Goal: Navigation & Orientation: Find specific page/section

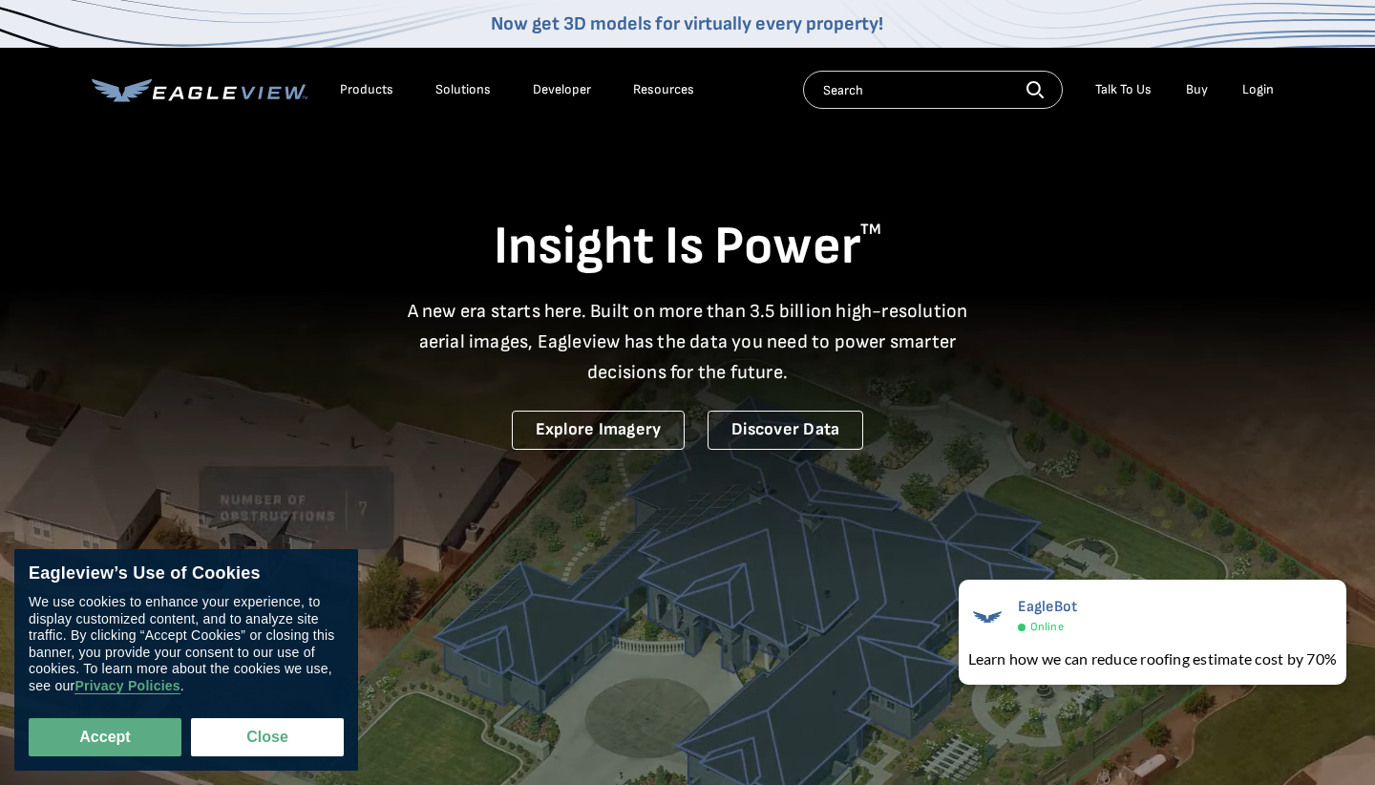
click at [1252, 92] on div "Login" at bounding box center [1259, 89] width 32 height 17
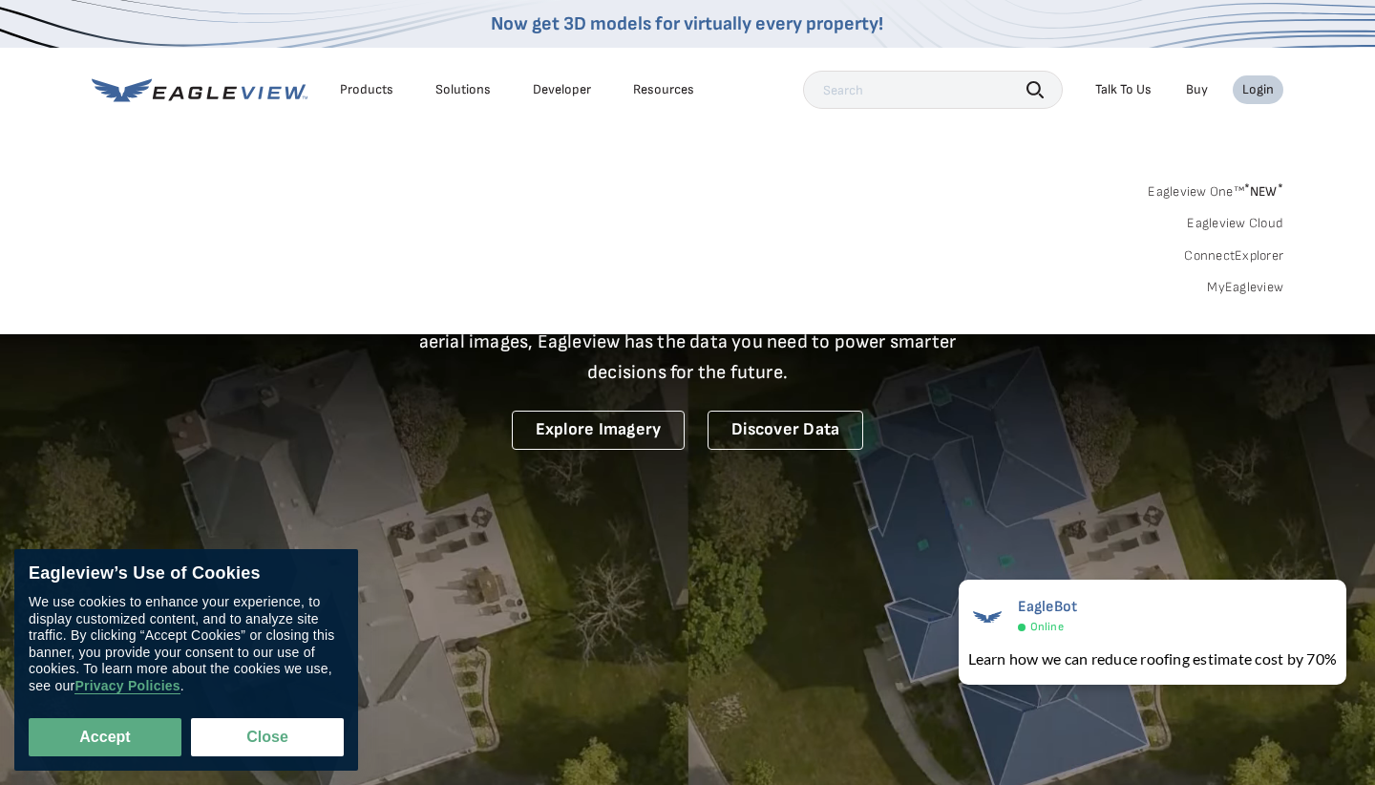
click at [1252, 92] on div "Login" at bounding box center [1259, 89] width 32 height 17
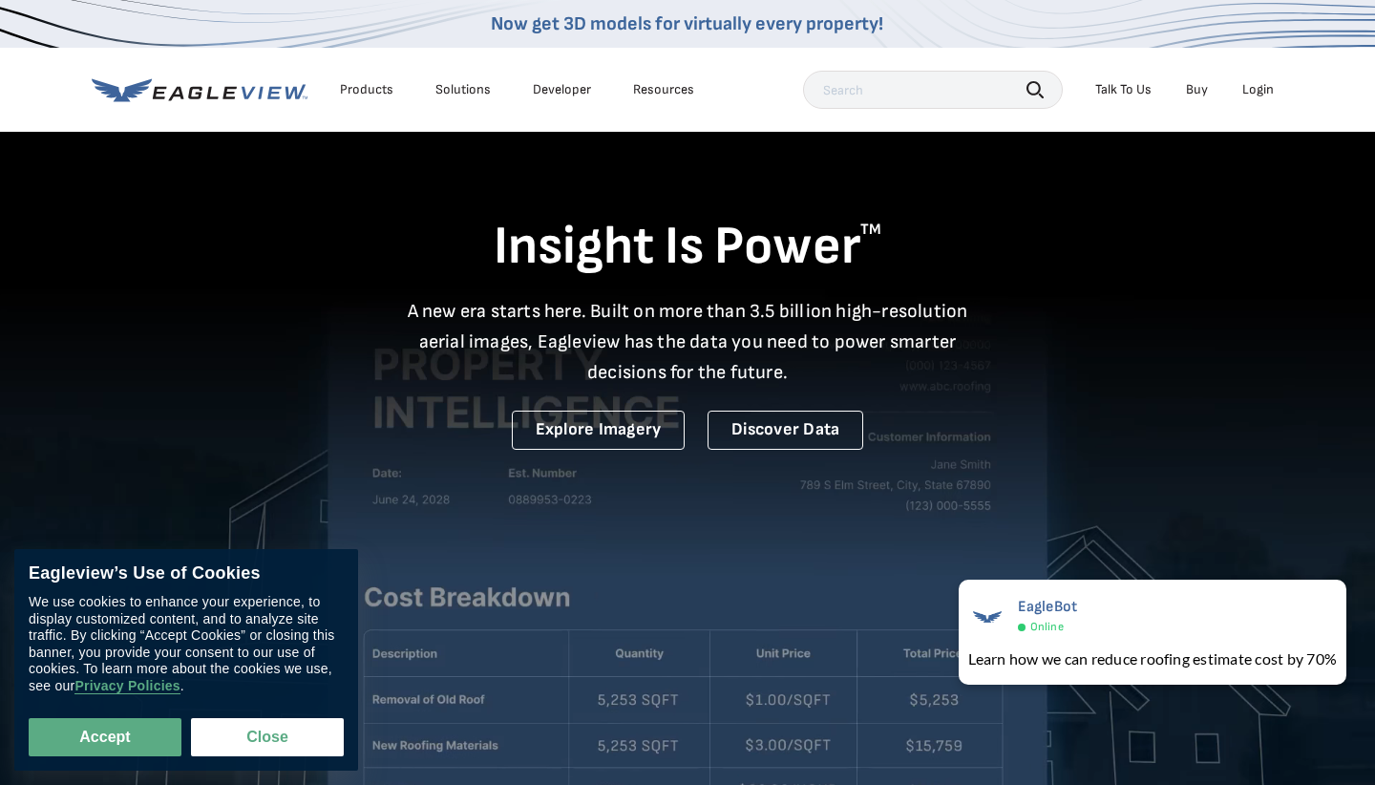
click at [1252, 92] on div "Login" at bounding box center [1259, 89] width 32 height 17
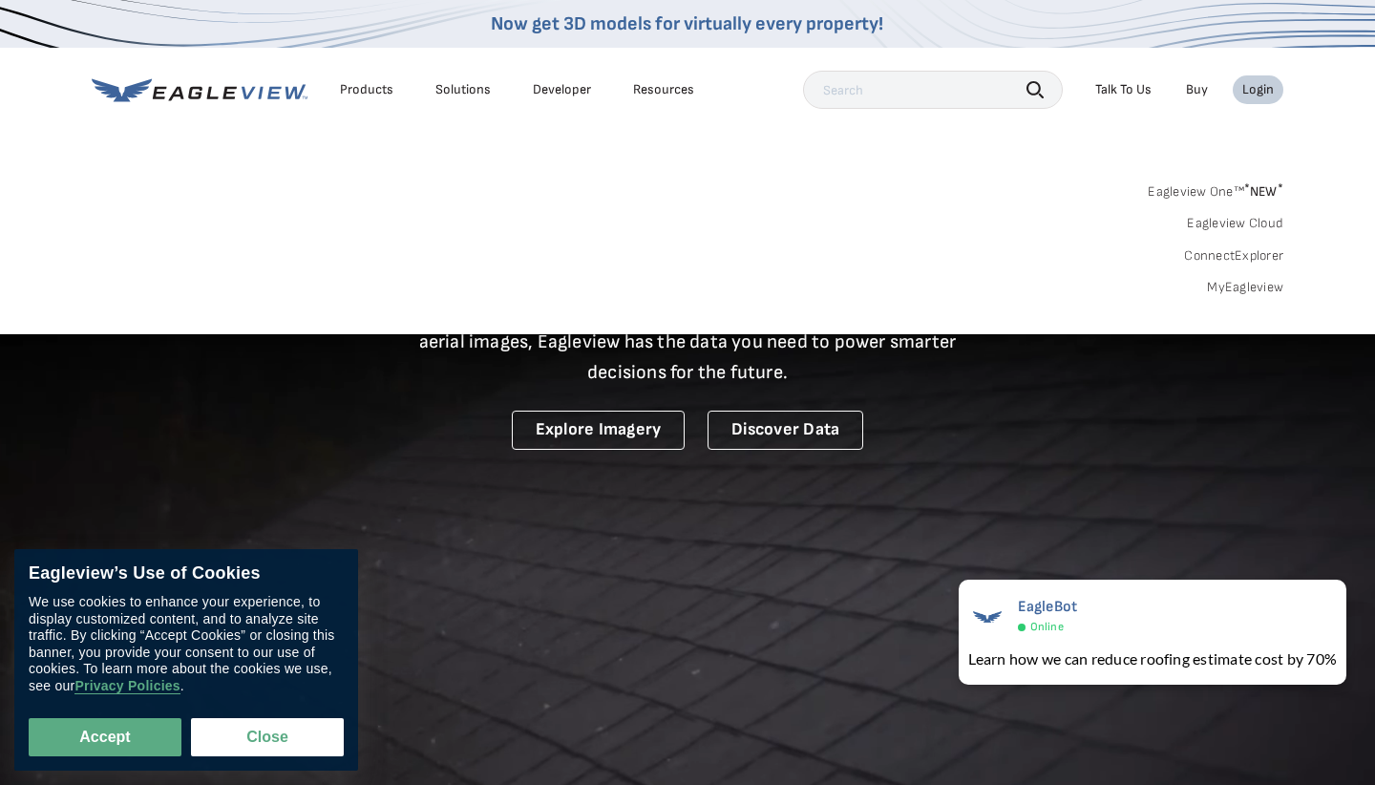
click at [1270, 187] on span "* NEW *" at bounding box center [1263, 191] width 39 height 16
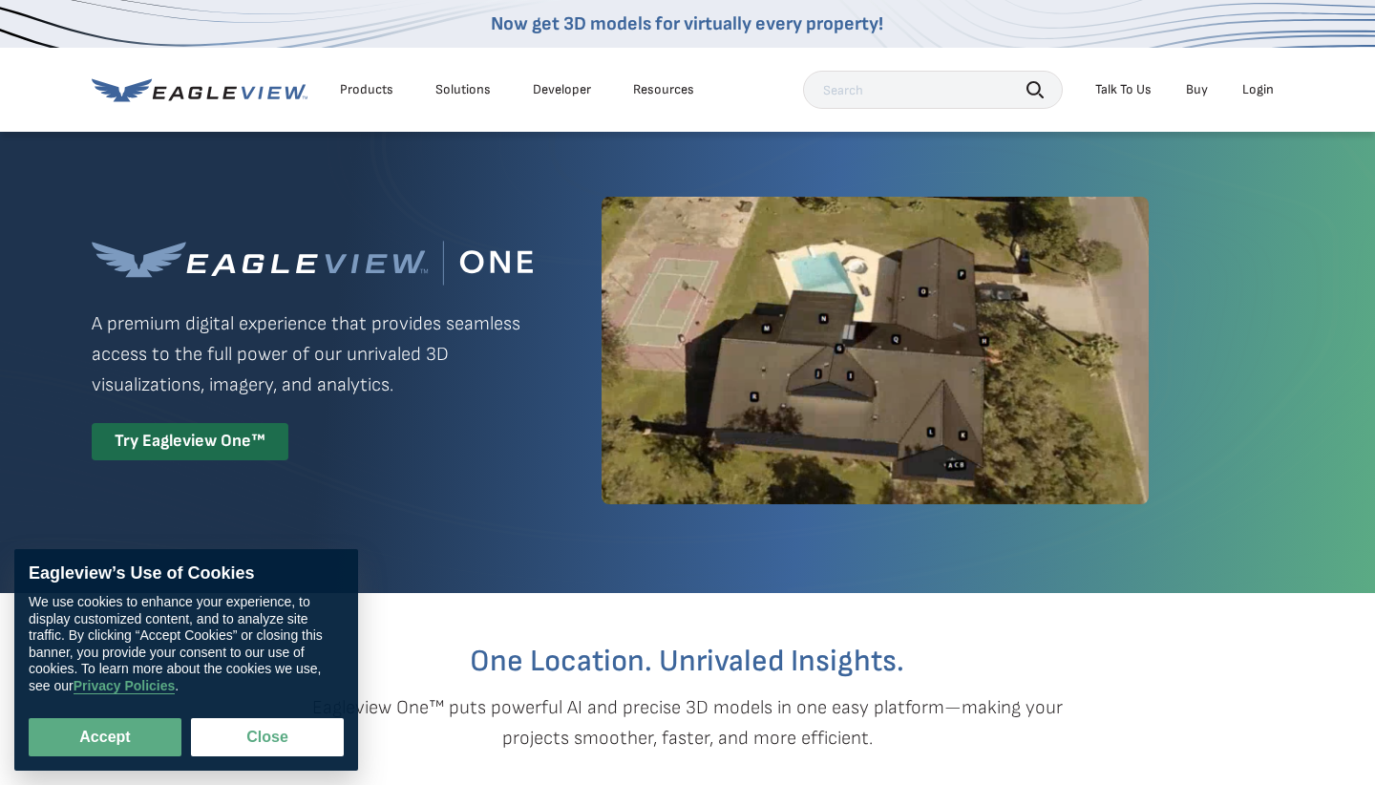
click at [1280, 84] on li "Login" at bounding box center [1258, 89] width 51 height 29
click at [1271, 90] on div "Login" at bounding box center [1259, 89] width 32 height 17
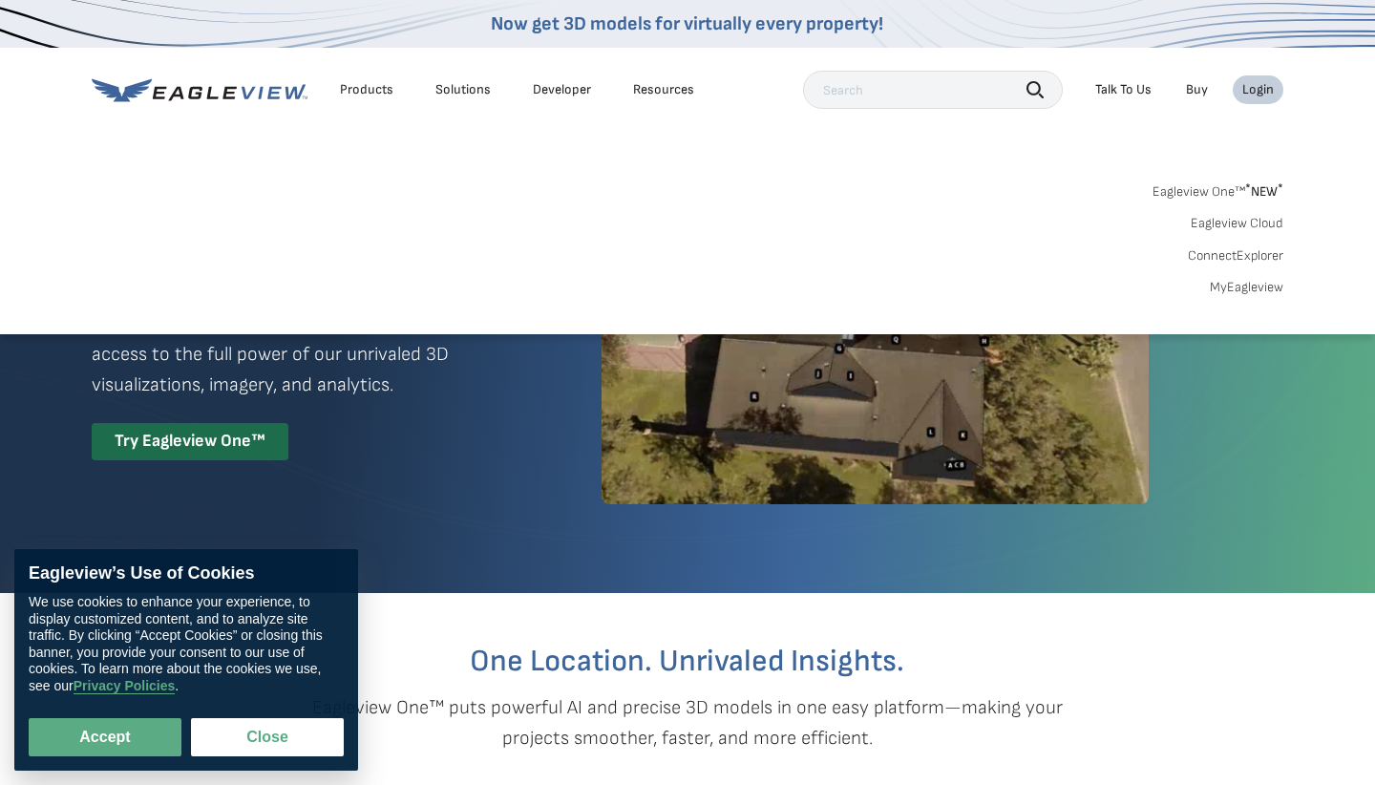
click at [1248, 279] on link "MyEagleview" at bounding box center [1247, 287] width 74 height 17
